Goal: Use online tool/utility: Utilize a website feature to perform a specific function

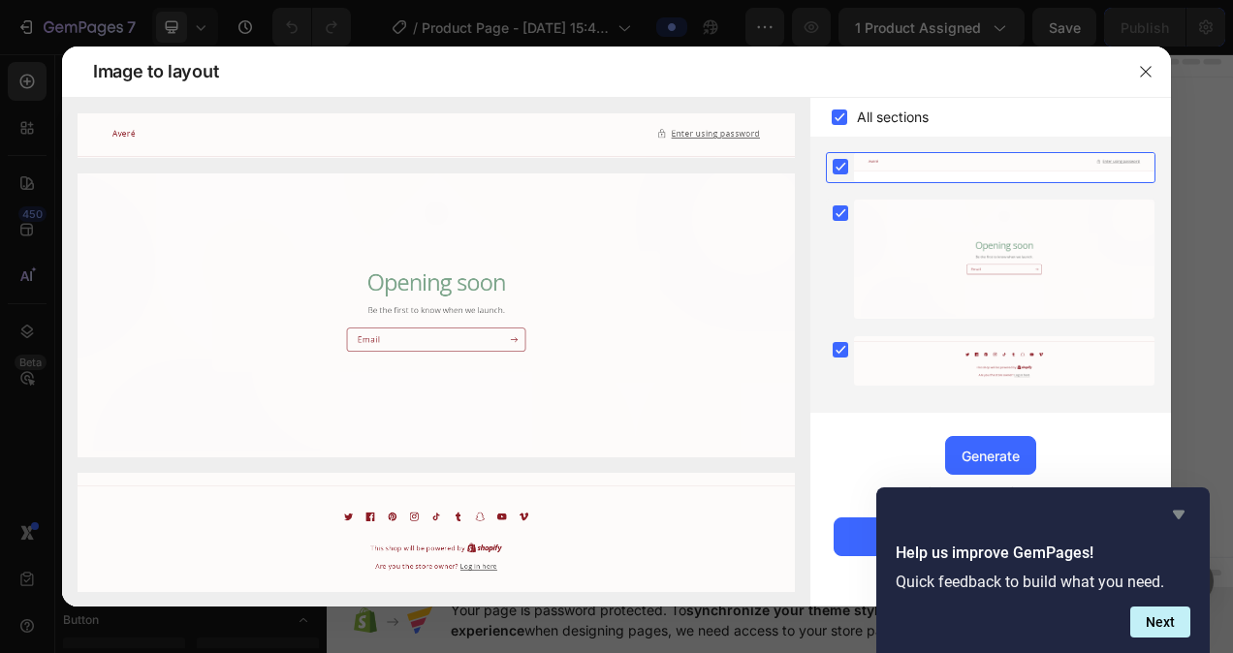
click at [1187, 522] on icon "Hide survey" at bounding box center [1178, 514] width 23 height 23
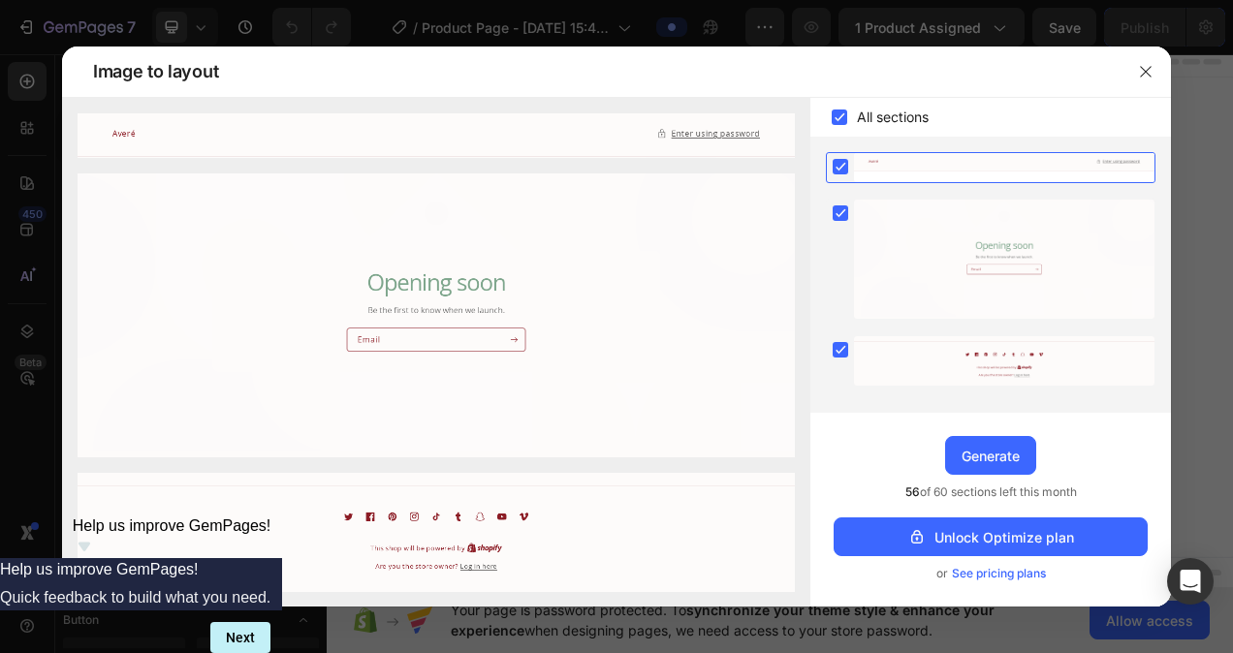
click at [595, 324] on img at bounding box center [436, 316] width 717 height 284
click at [1148, 64] on icon "button" at bounding box center [1146, 72] width 16 height 16
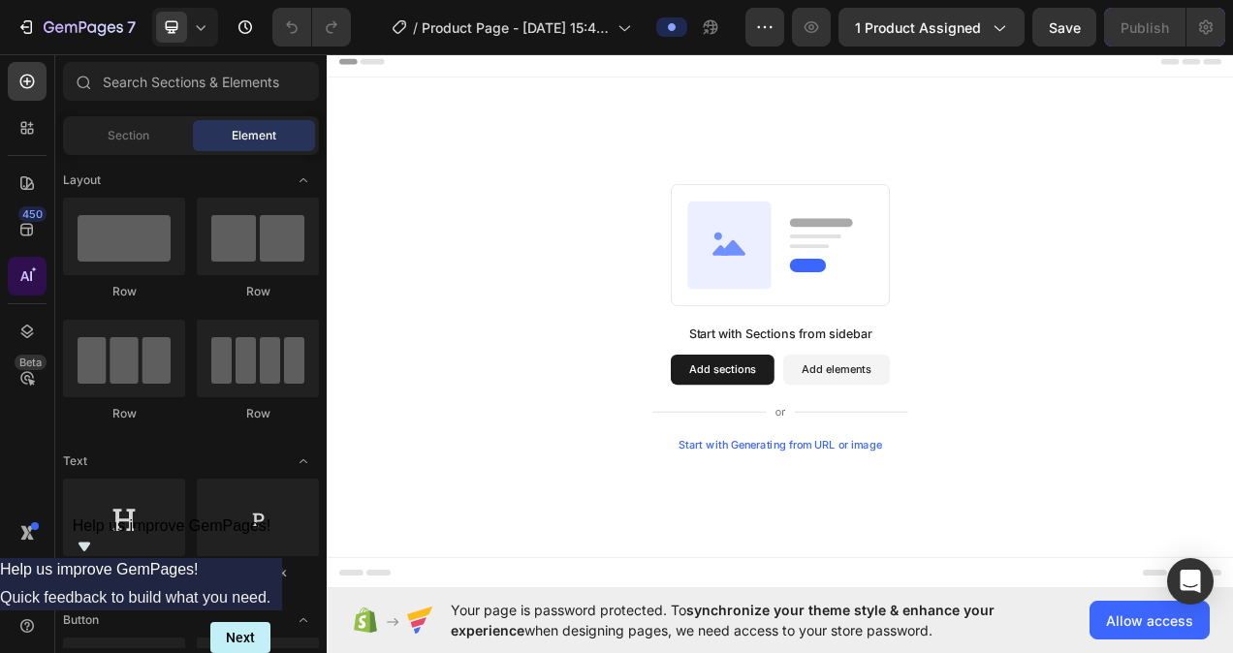
click at [25, 283] on icon at bounding box center [26, 276] width 19 height 19
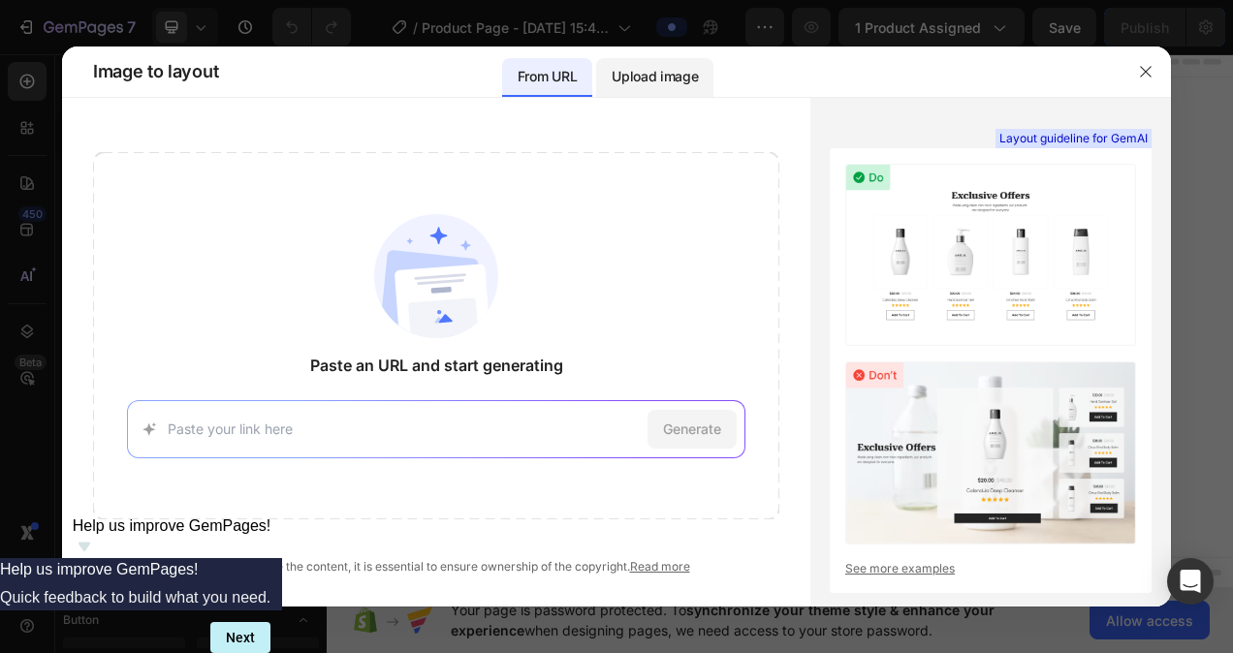
click at [651, 82] on p "Upload image" at bounding box center [655, 76] width 86 height 23
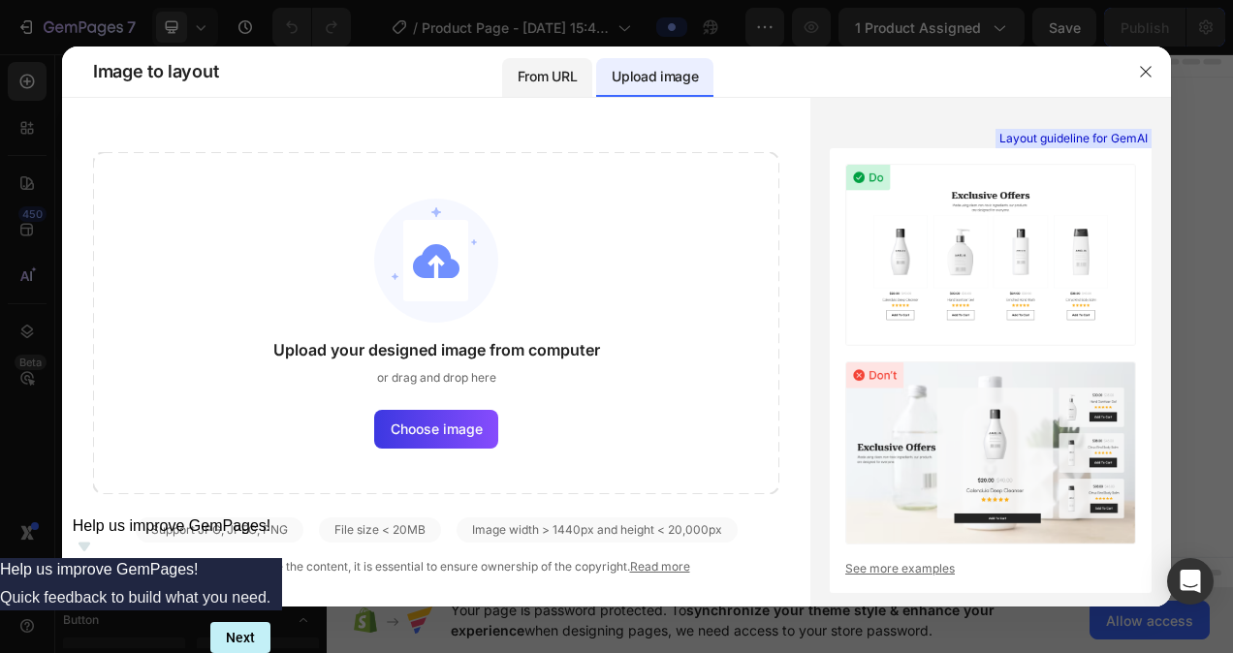
click at [540, 89] on div "From URL" at bounding box center [547, 77] width 90 height 39
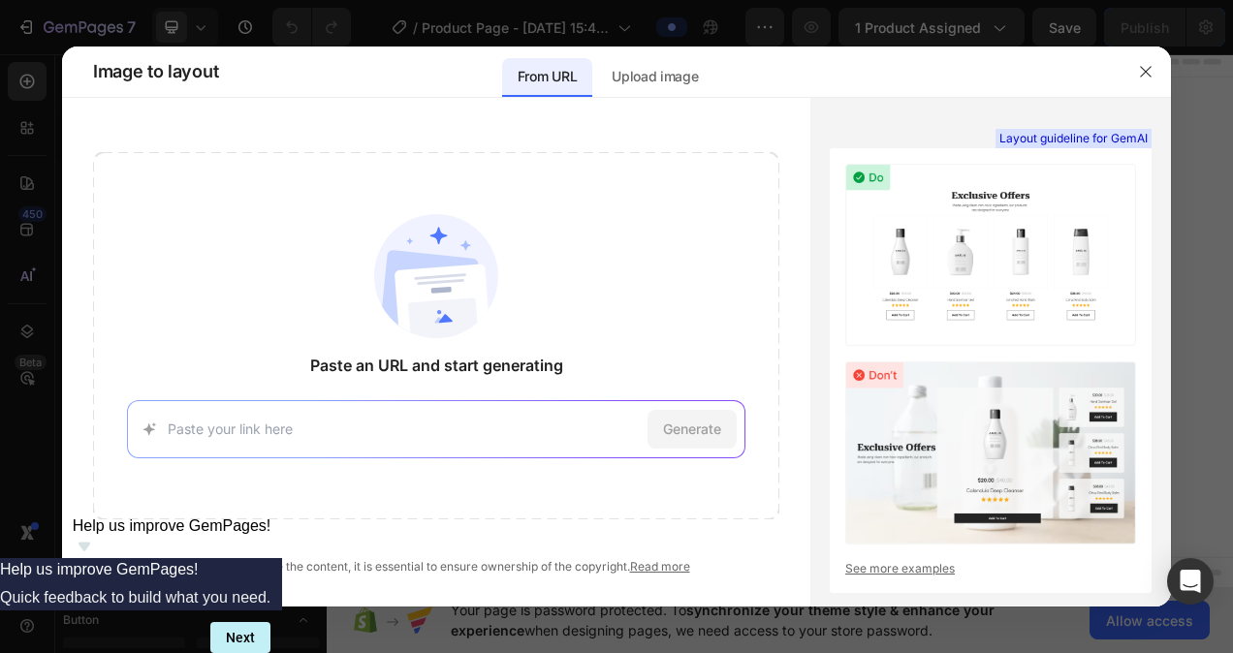
click at [415, 425] on input at bounding box center [403, 429] width 471 height 20
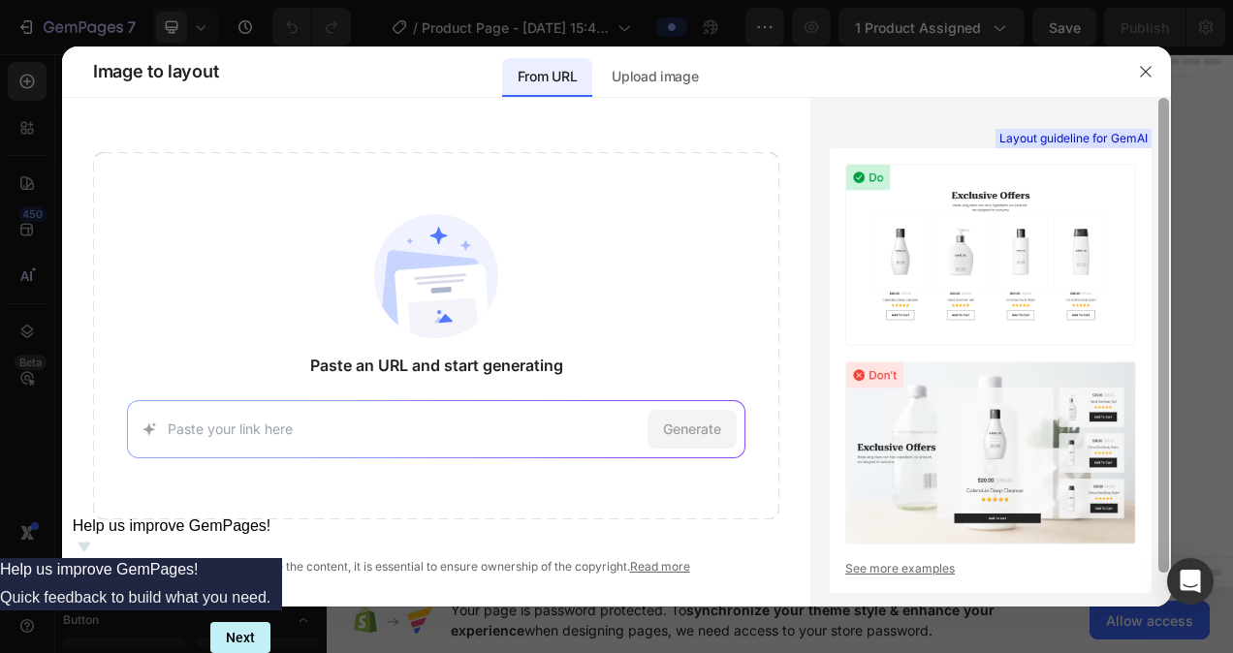
drag, startPoint x: 1163, startPoint y: 194, endPoint x: 1076, endPoint y: 35, distance: 181.3
click at [1076, 35] on div "Image to layout From URL Upload image Paste an URL and start generating Generat…" at bounding box center [616, 326] width 1233 height 653
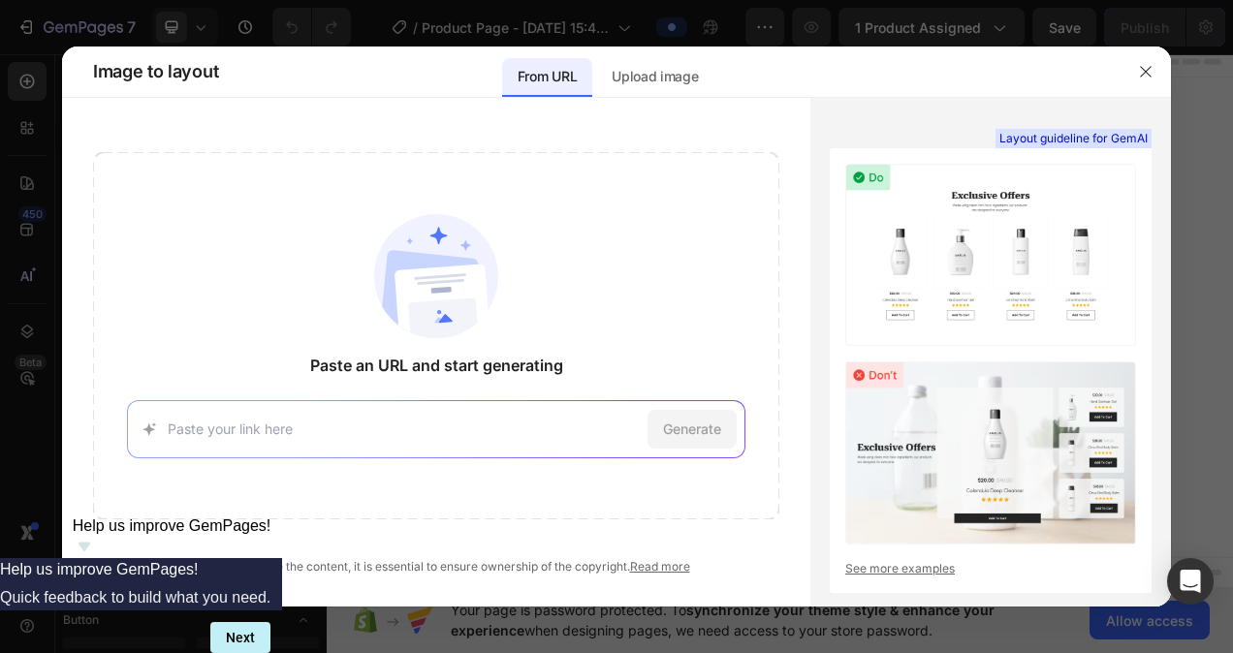
click at [513, 440] on div "Generate" at bounding box center [436, 429] width 618 height 58
click at [467, 434] on input at bounding box center [403, 429] width 471 height 20
paste input "[URL][DOMAIN_NAME]"
type input "[URL][DOMAIN_NAME]"
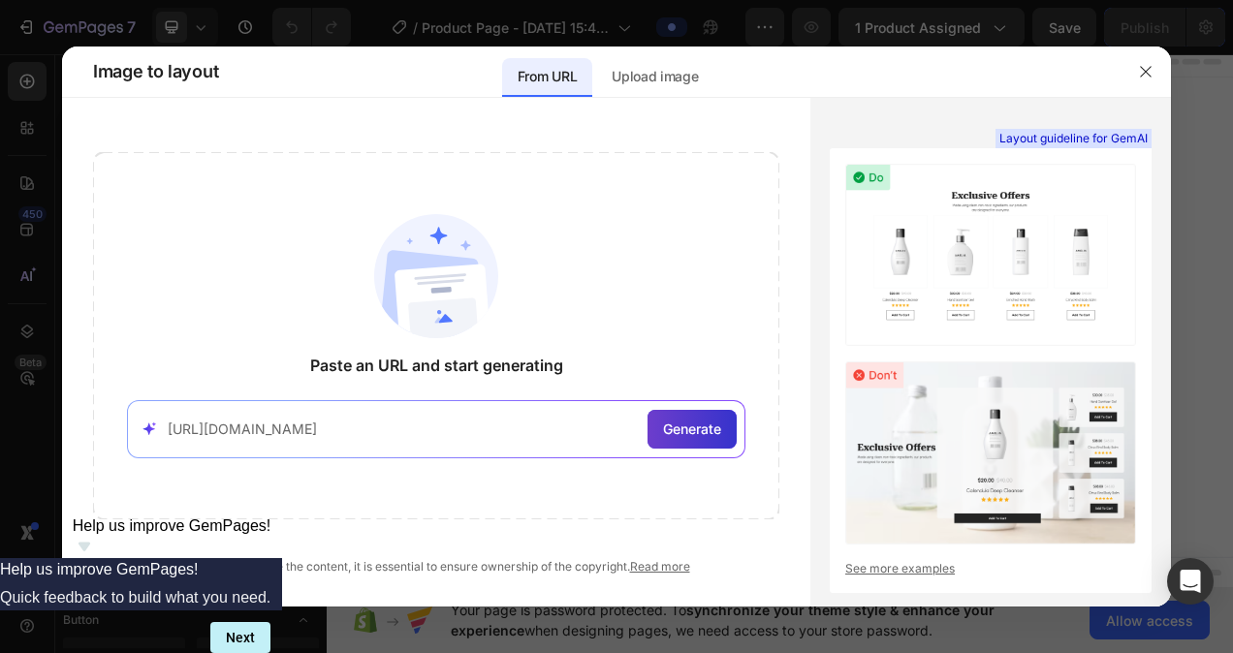
click at [684, 419] on span "Generate" at bounding box center [692, 429] width 58 height 20
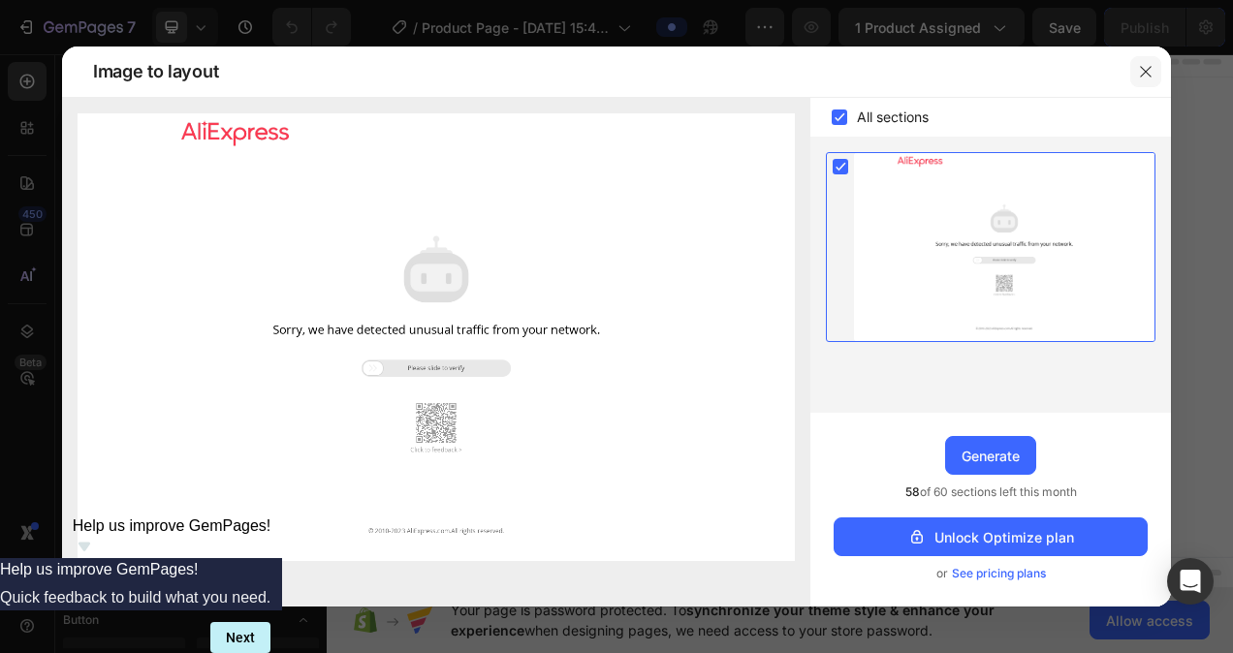
click at [1148, 66] on icon "button" at bounding box center [1146, 72] width 16 height 16
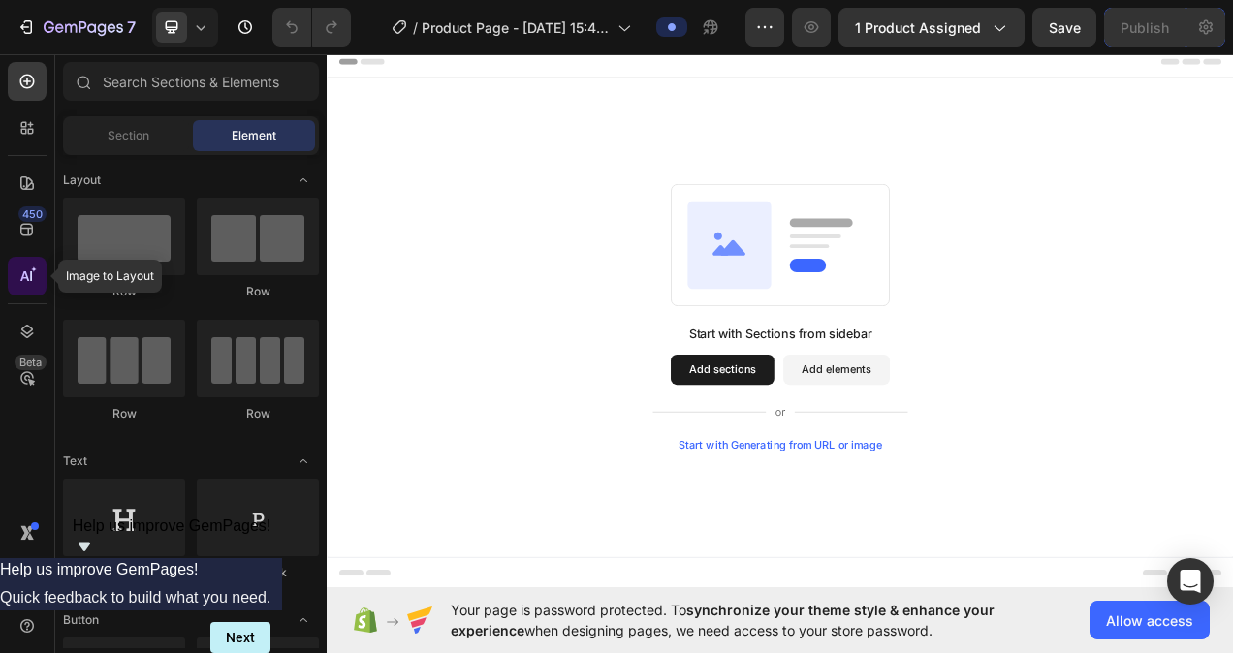
click at [24, 278] on icon at bounding box center [24, 276] width 9 height 10
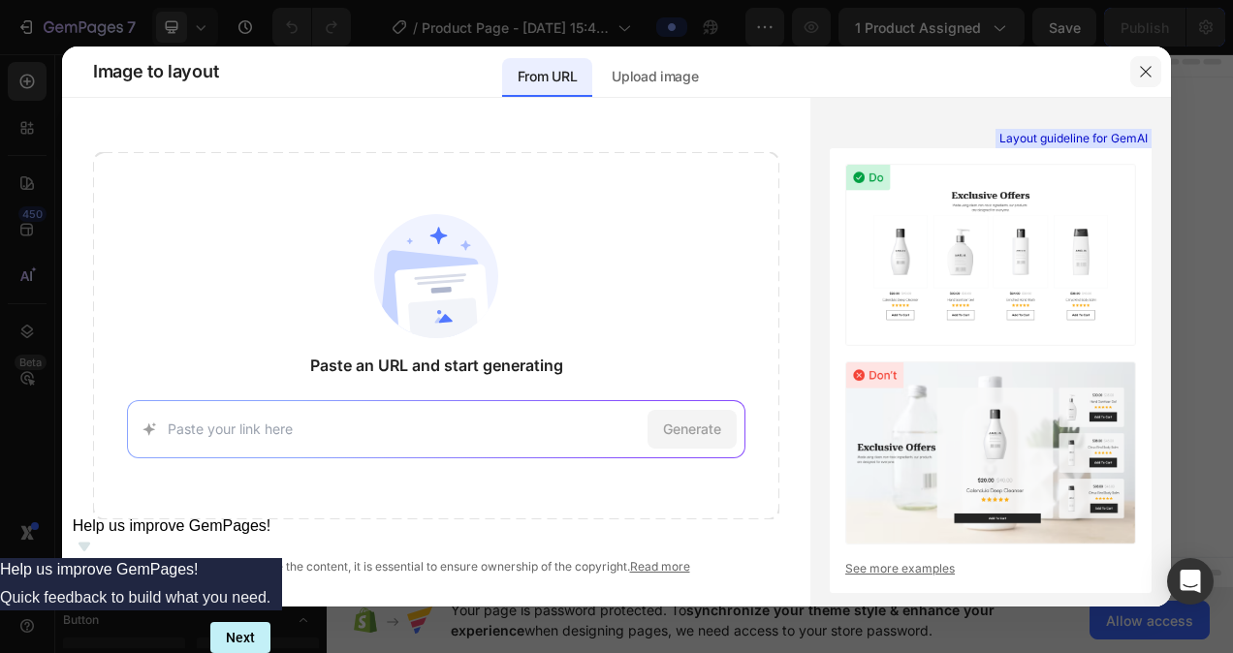
click at [1146, 67] on icon "button" at bounding box center [1146, 72] width 16 height 16
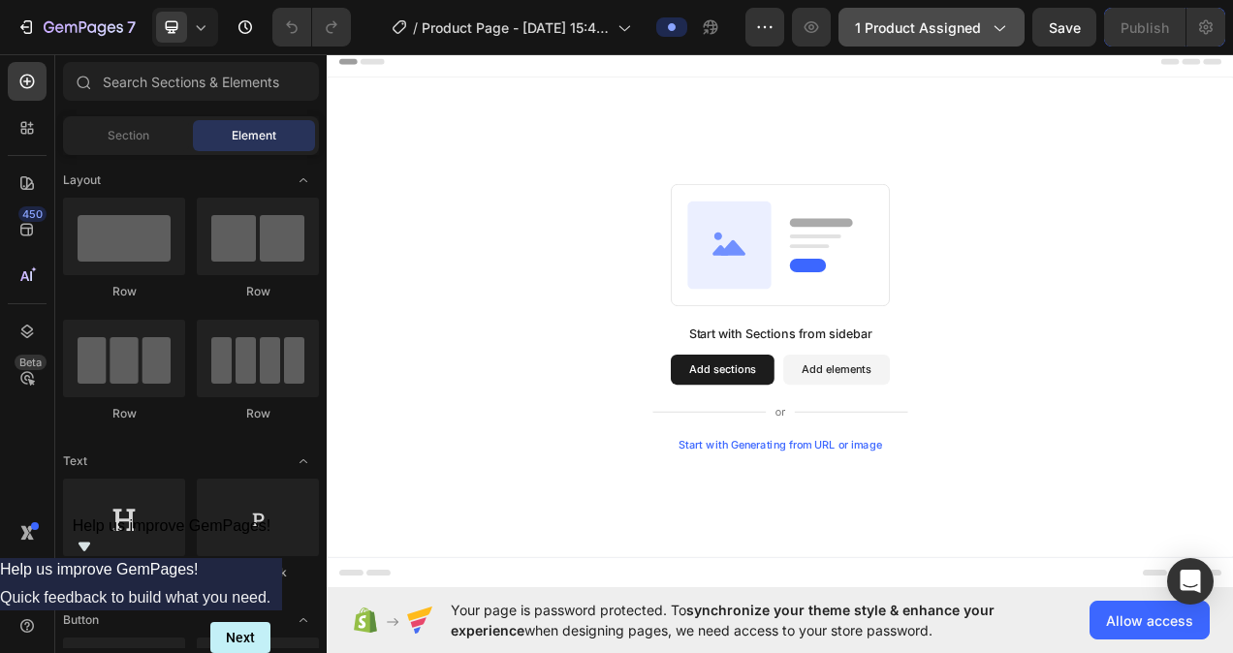
click at [973, 29] on span "1 product assigned" at bounding box center [918, 27] width 126 height 20
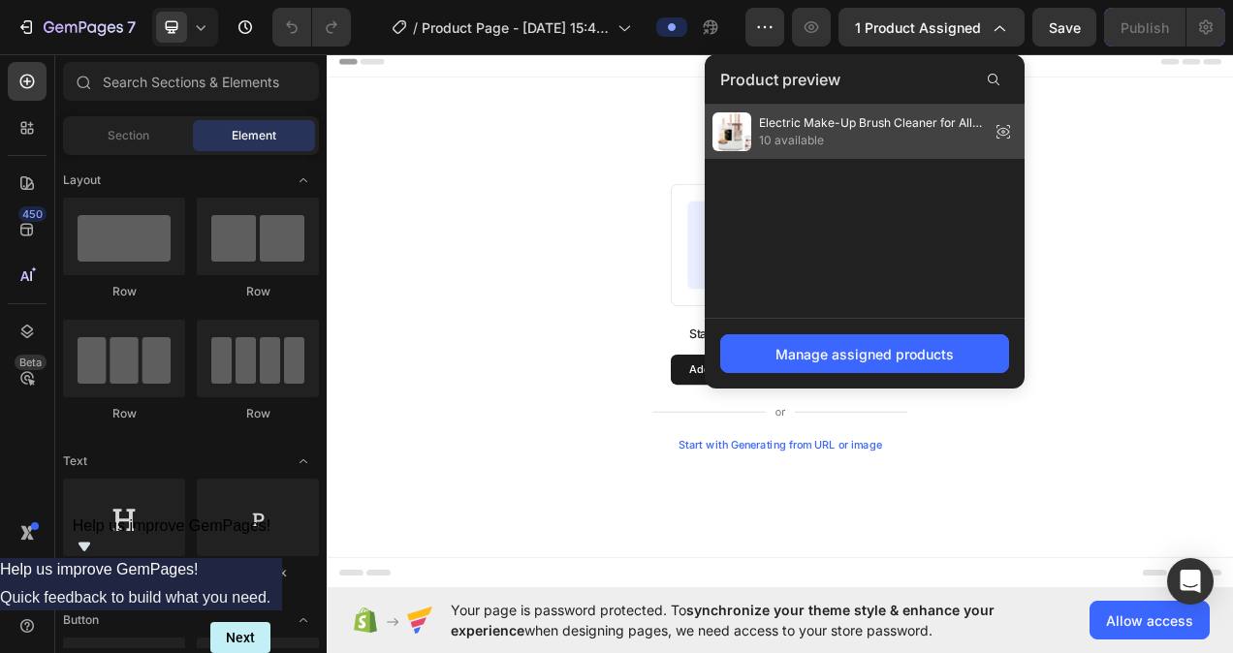
click at [855, 135] on span "10 available" at bounding box center [870, 140] width 223 height 17
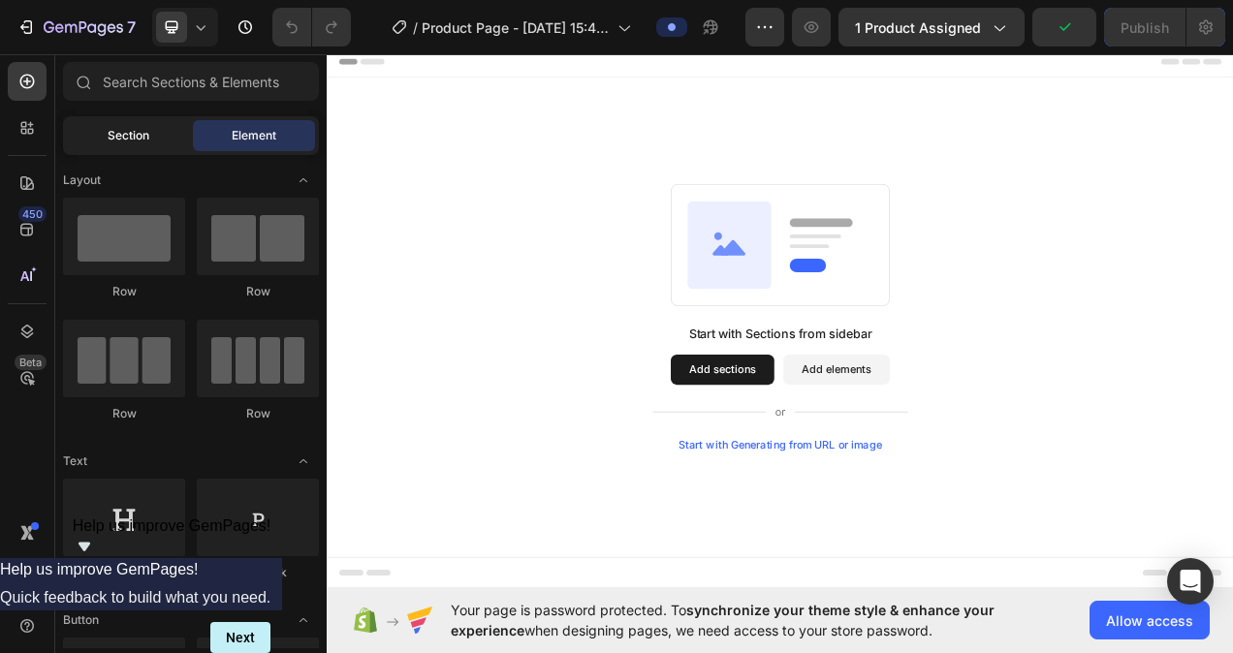
click at [144, 139] on span "Section" at bounding box center [129, 135] width 42 height 17
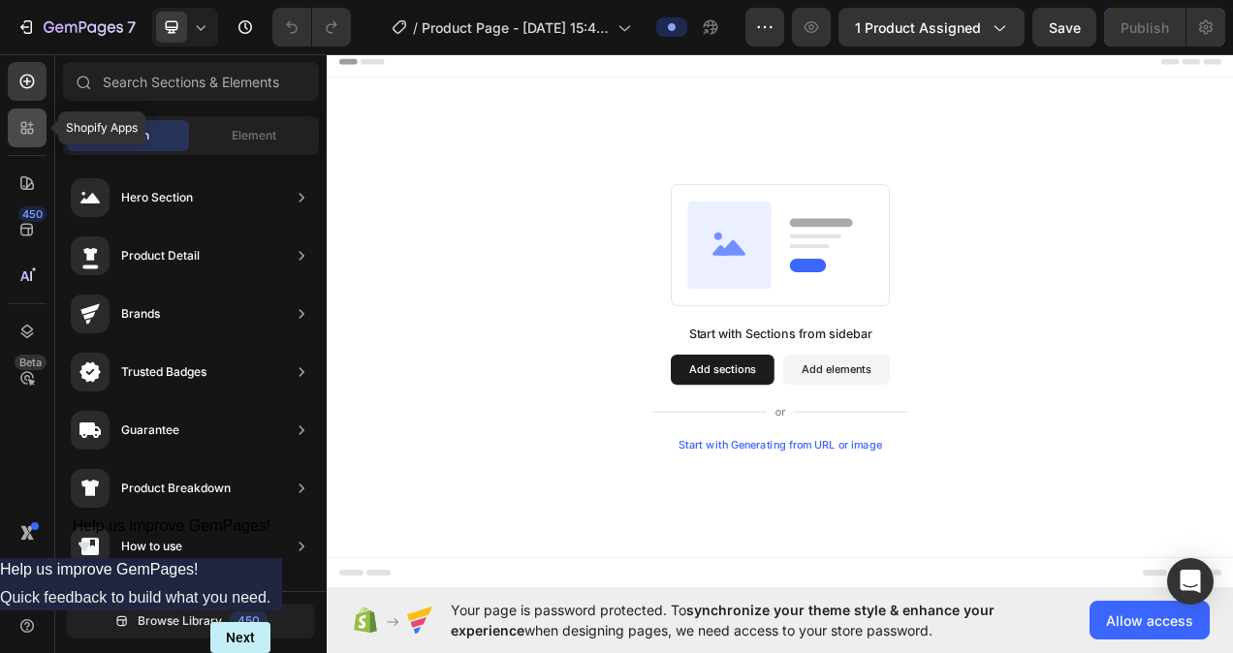
click at [32, 121] on icon at bounding box center [26, 127] width 19 height 19
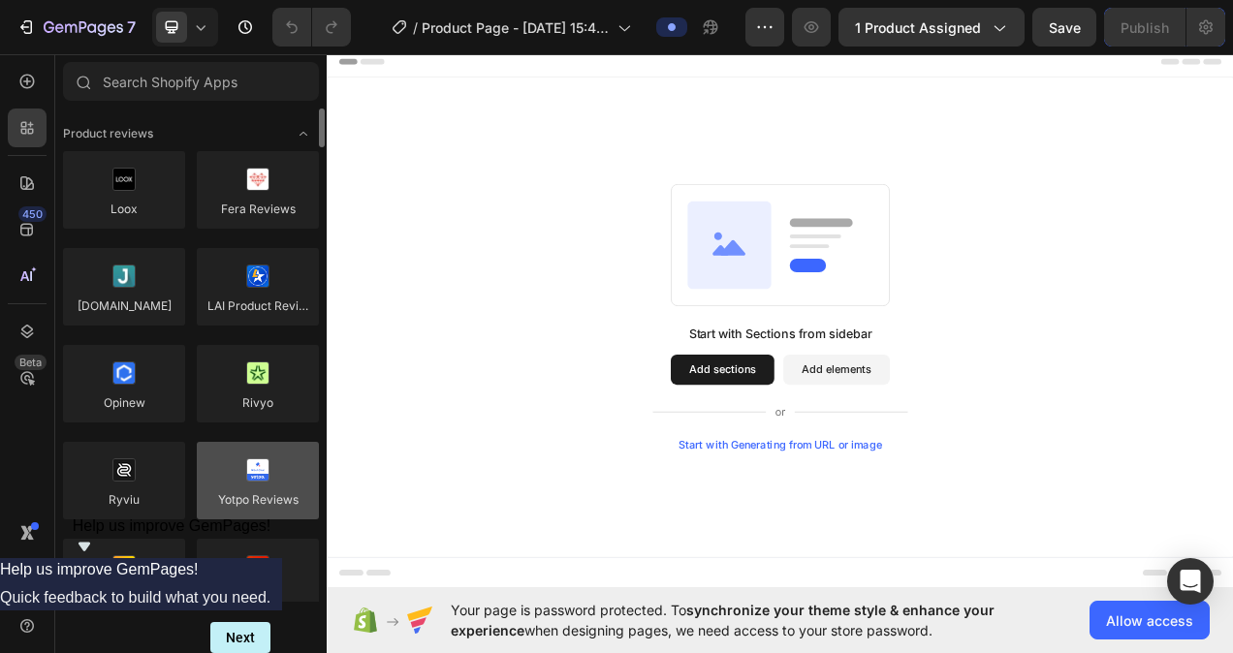
click at [218, 492] on div at bounding box center [258, 481] width 122 height 78
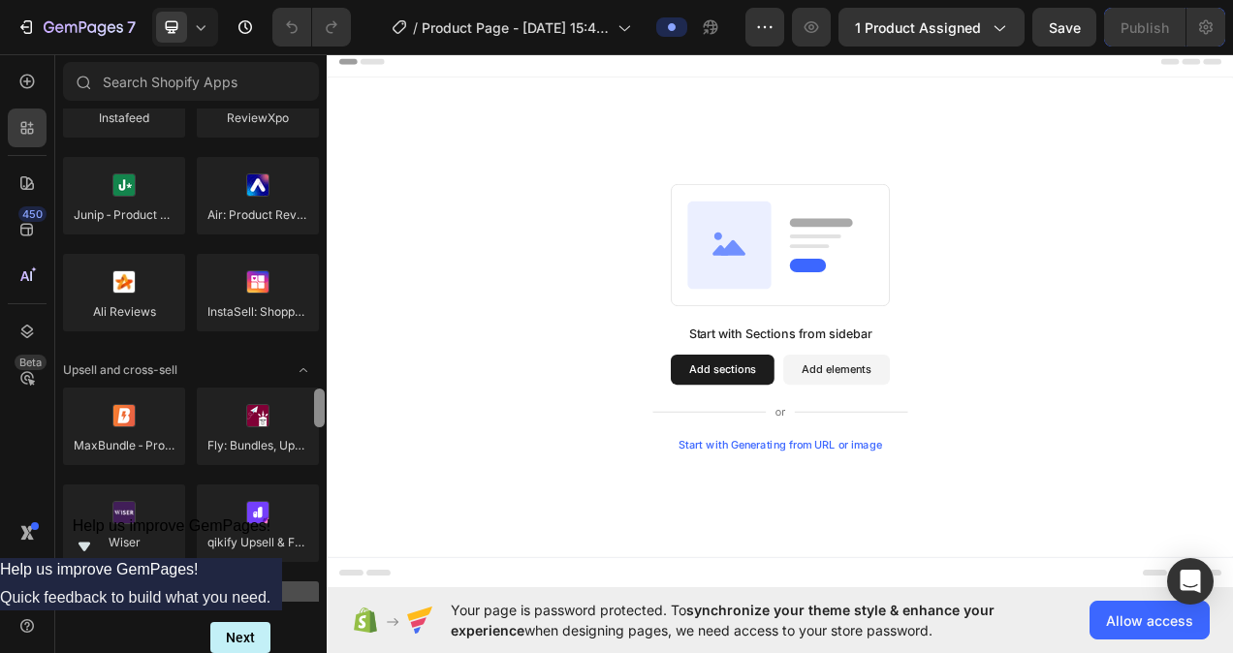
scroll to position [949, 0]
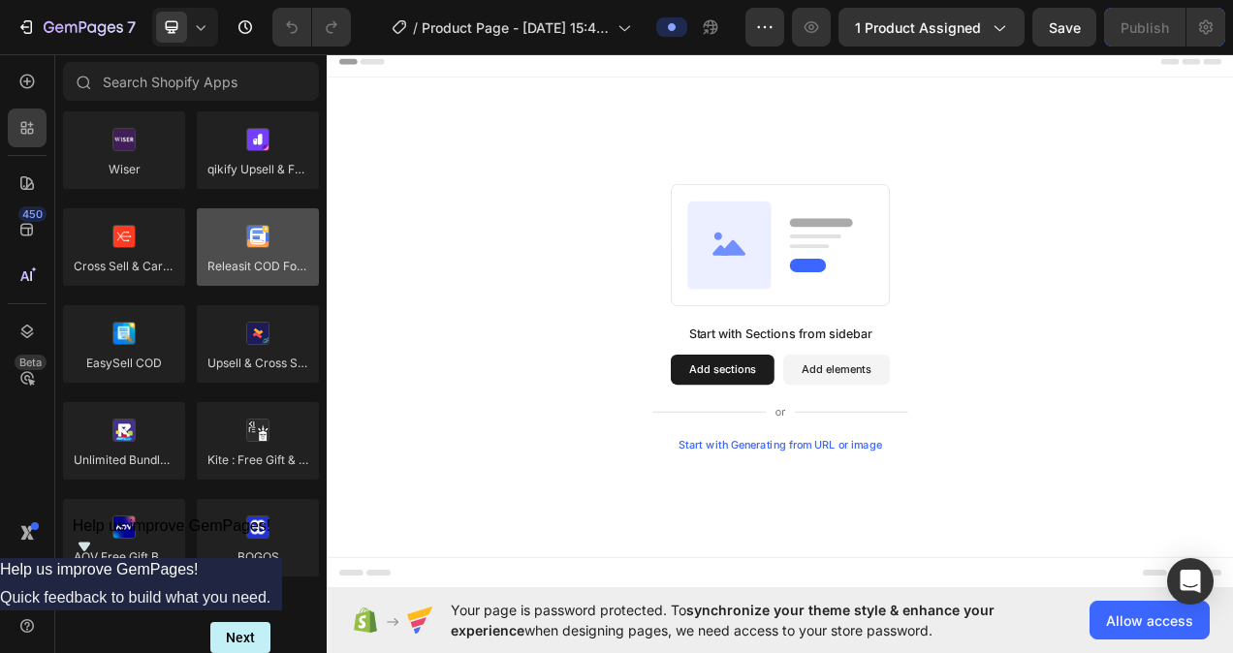
drag, startPoint x: 320, startPoint y: 134, endPoint x: 302, endPoint y: 210, distance: 78.5
click at [302, 210] on div "Product reviews Loox Fera Reviews [DOMAIN_NAME] LAI Product Reviews Opinew Rivy…" at bounding box center [190, 355] width 271 height 493
